Goal: Navigation & Orientation: Find specific page/section

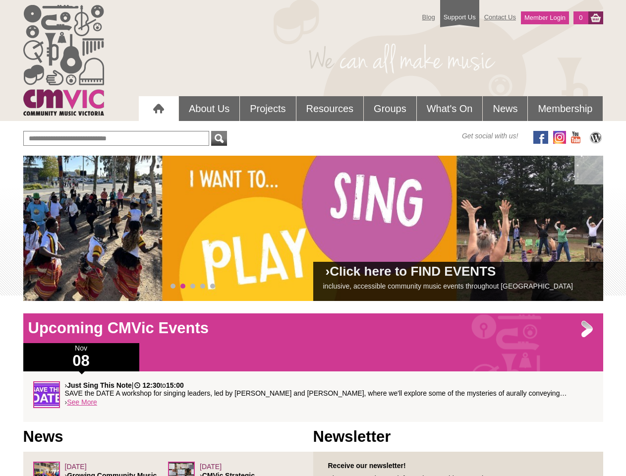
click at [313, 228] on div "› Click here to FIND EVENTS inclusive, accessible community music events throug…" at bounding box center [313, 228] width 580 height 145
click at [46, 229] on span at bounding box center [46, 229] width 20 height 20
click at [581, 229] on span at bounding box center [581, 229] width 20 height 20
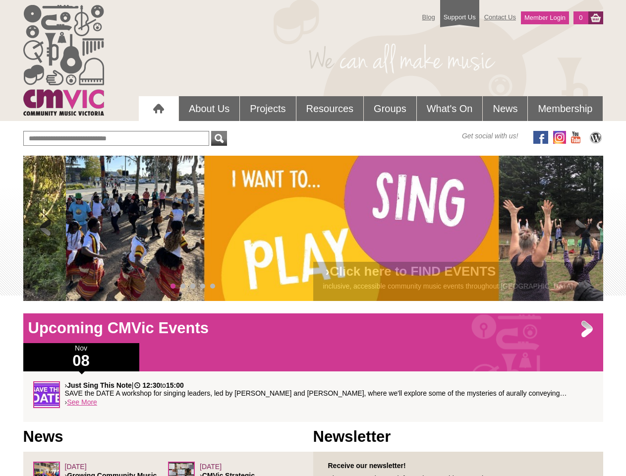
click at [173, 286] on span "0" at bounding box center [173, 286] width 5 height 5
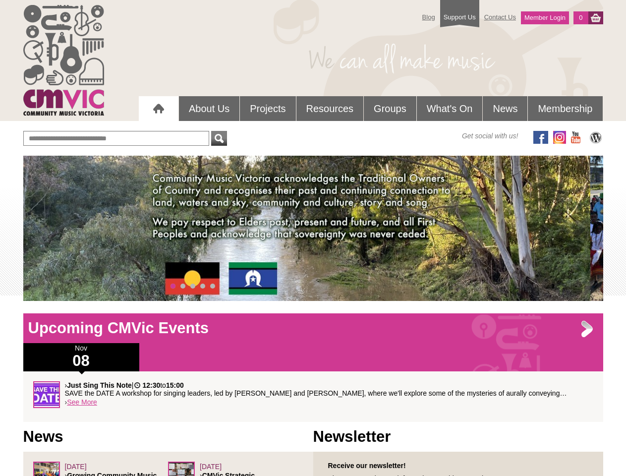
click at [183, 286] on span "1" at bounding box center [182, 286] width 5 height 5
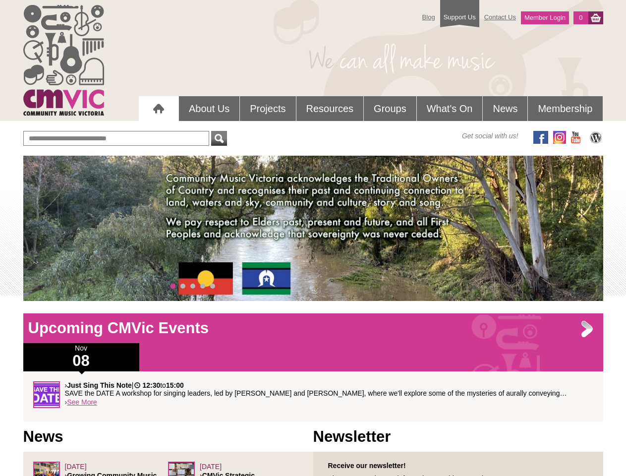
click at [193, 286] on span "2" at bounding box center [192, 286] width 5 height 5
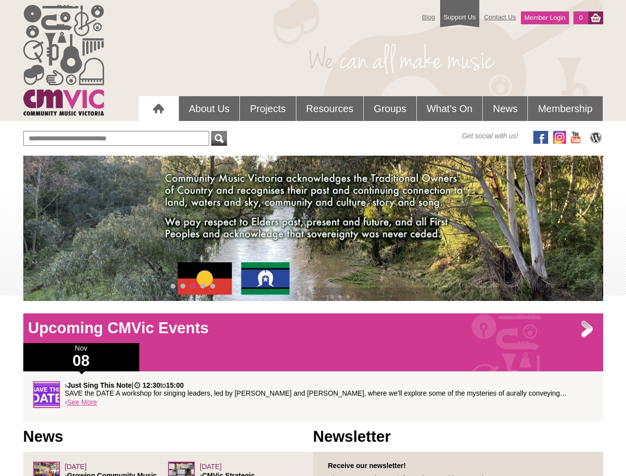
click at [203, 286] on span "3" at bounding box center [202, 286] width 5 height 5
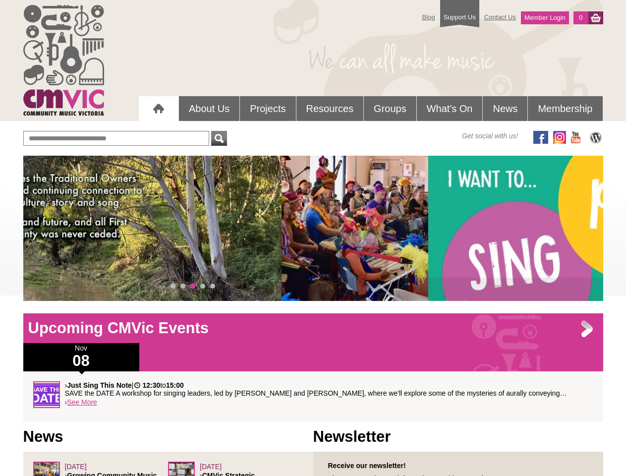
click at [213, 286] on span "4" at bounding box center [212, 286] width 5 height 5
